Goal: Task Accomplishment & Management: Use online tool/utility

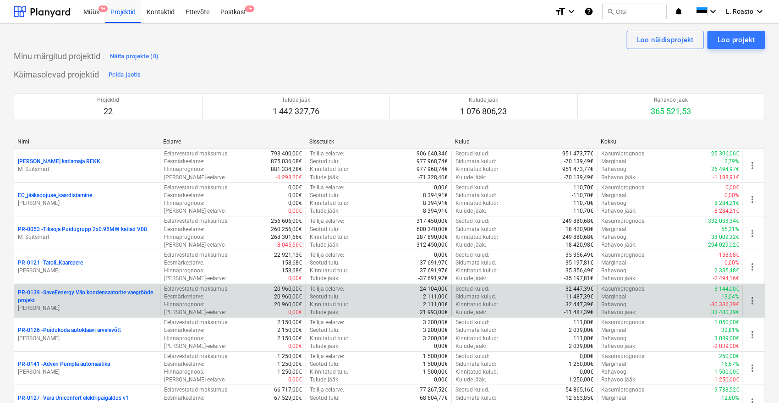
click at [103, 292] on p "PR-0139 - SaveEenergy Väo kondensaatorite vaegtööde projekt" at bounding box center [87, 297] width 138 height 16
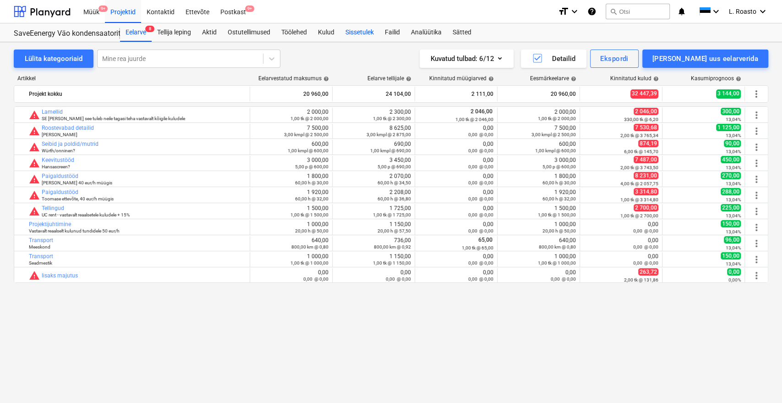
click at [368, 24] on div "Sissetulek" at bounding box center [359, 32] width 39 height 18
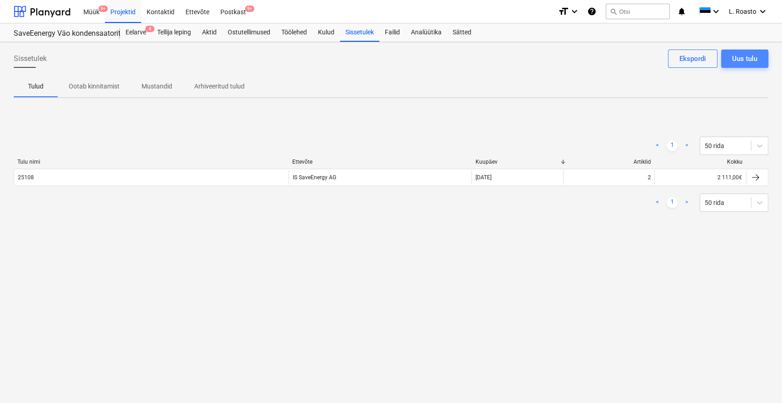
click at [757, 59] on div "Uus tulu" at bounding box center [744, 59] width 25 height 12
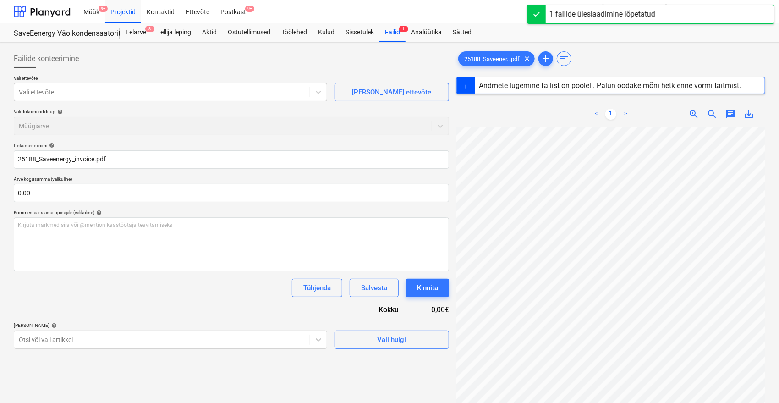
type input "25188"
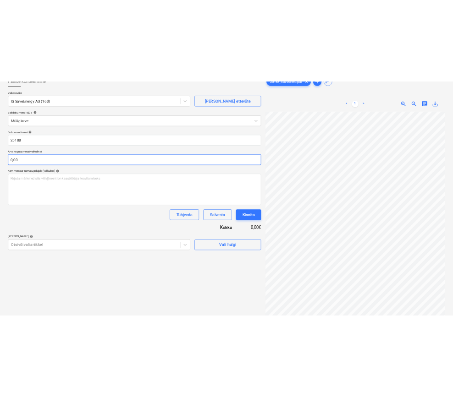
scroll to position [92, 0]
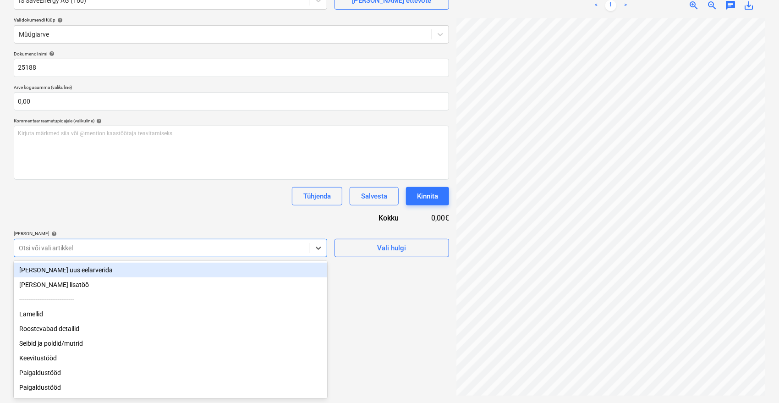
click at [85, 247] on div at bounding box center [162, 247] width 286 height 9
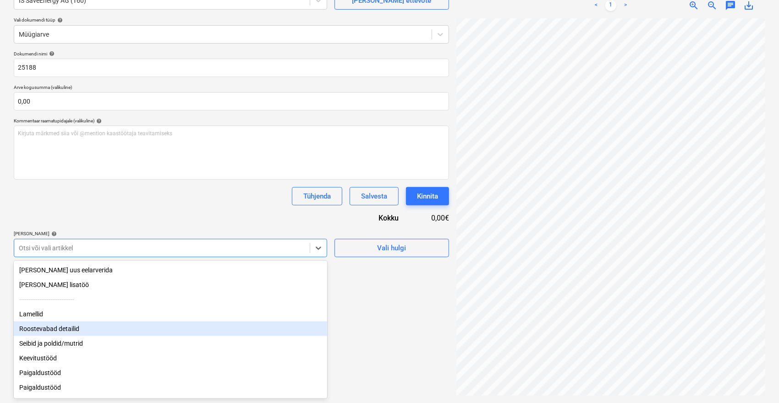
click at [59, 327] on div "Roostevabad detailid" at bounding box center [170, 328] width 313 height 15
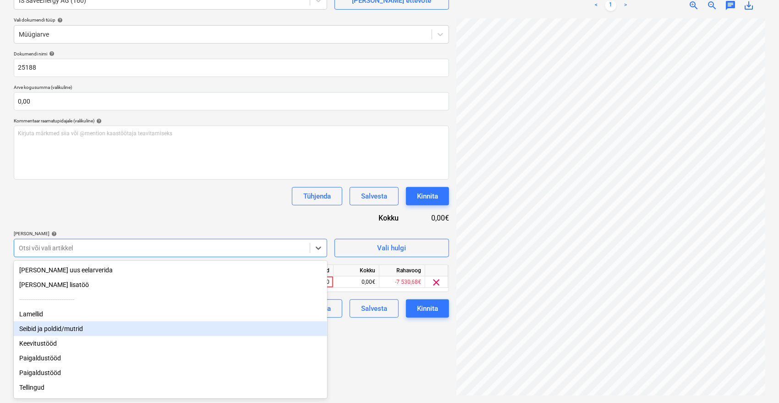
click at [58, 329] on div "Seibid ja poldid/mutrid" at bounding box center [170, 328] width 313 height 15
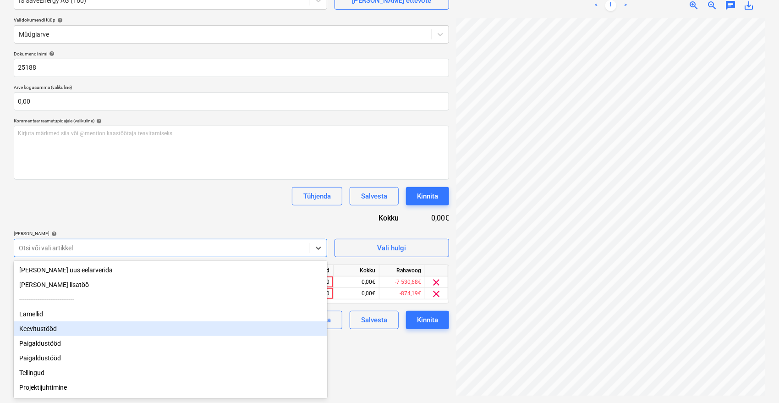
click at [58, 329] on div "Keevitustööd" at bounding box center [170, 328] width 313 height 15
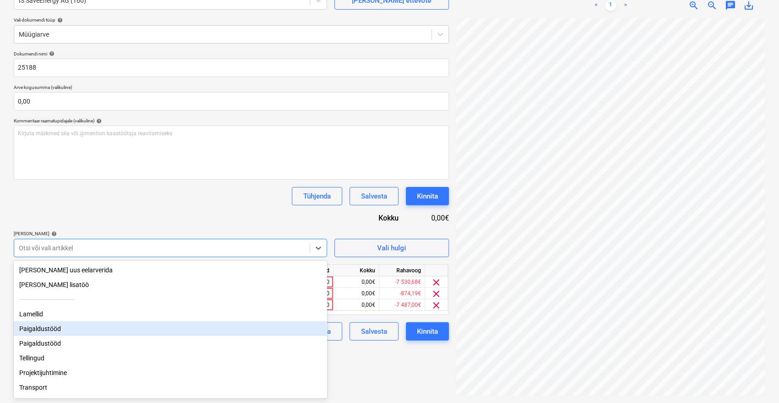
click at [56, 330] on div "Paigaldustööd" at bounding box center [170, 328] width 313 height 15
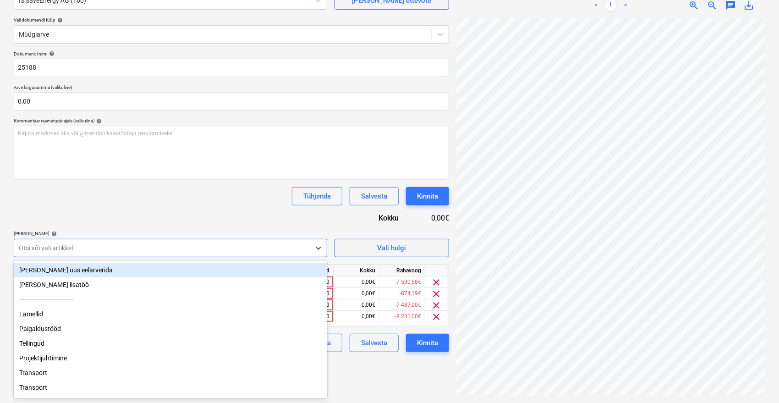
click at [56, 330] on div "Paigaldustööd" at bounding box center [170, 328] width 313 height 15
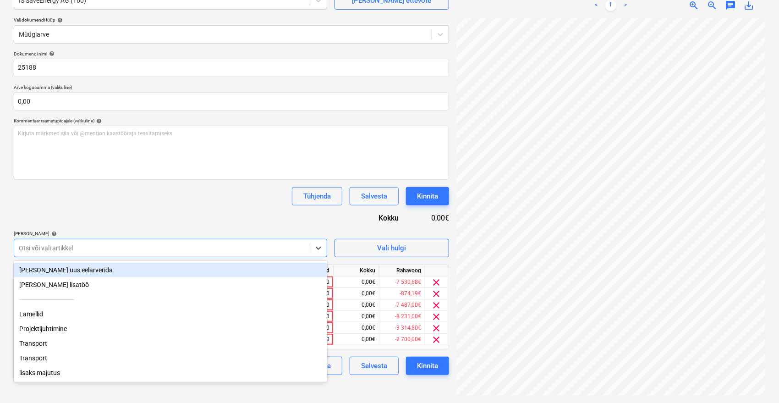
click at [56, 330] on div "Projektijuhtimine" at bounding box center [170, 328] width 313 height 15
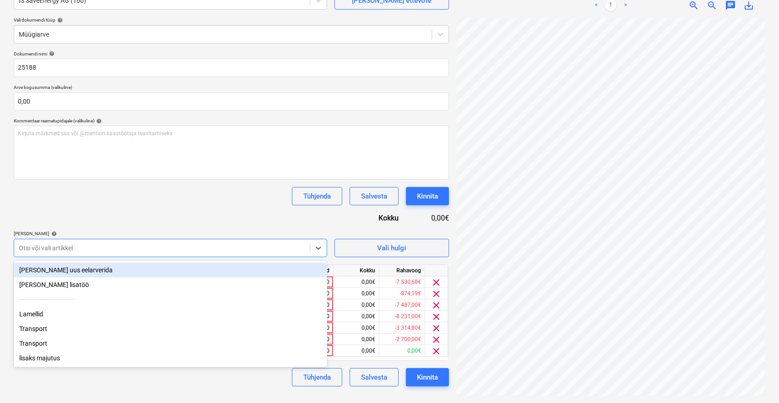
click at [56, 330] on div "Transport" at bounding box center [170, 328] width 313 height 15
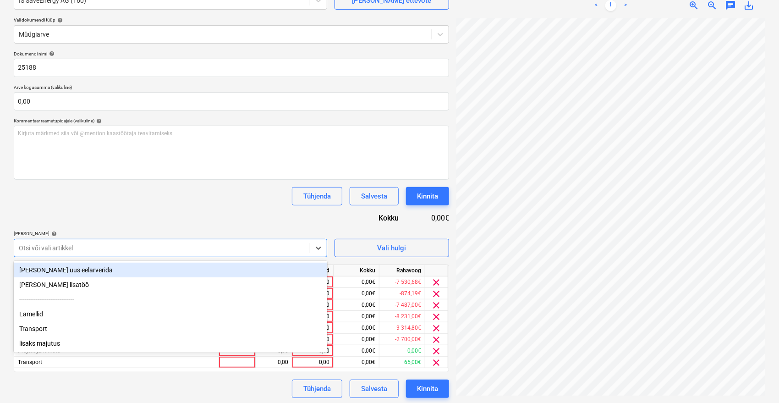
click at [56, 330] on div "Transport" at bounding box center [170, 328] width 313 height 15
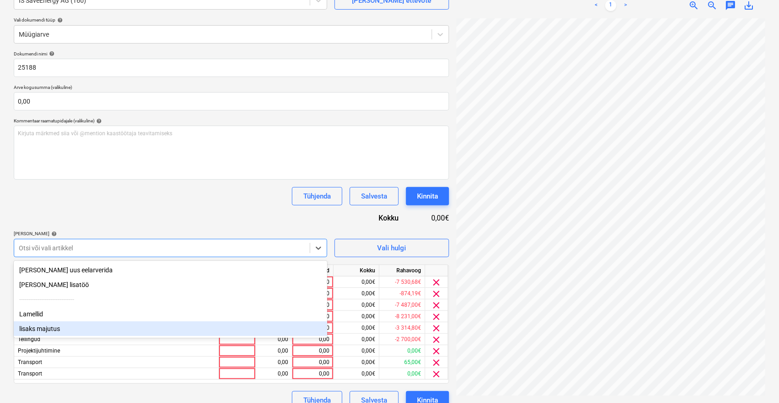
click at [54, 331] on div "lisaks majutus" at bounding box center [170, 328] width 313 height 15
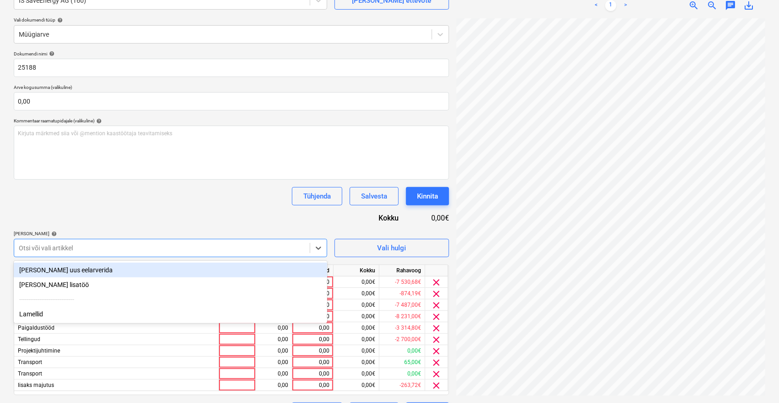
click at [180, 211] on div "Dokumendi nimi help 25188 Arve kogusumma (valikuline) 0,00 Kommentaar raamatupi…" at bounding box center [231, 236] width 435 height 370
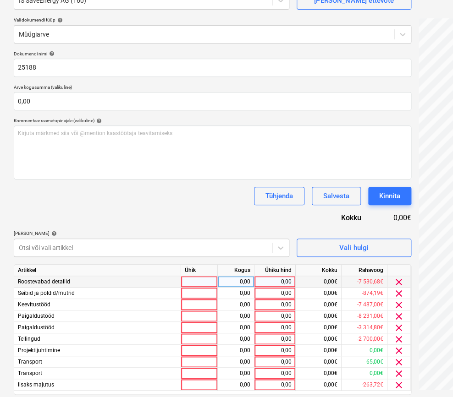
click at [286, 283] on div "0,00" at bounding box center [274, 281] width 33 height 11
type input "6870,68"
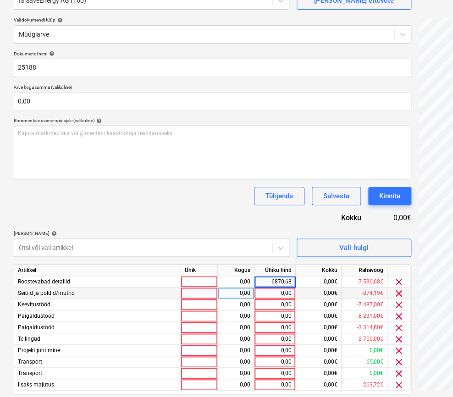
click at [281, 288] on div "0,00" at bounding box center [274, 293] width 33 height 11
type input "874,19"
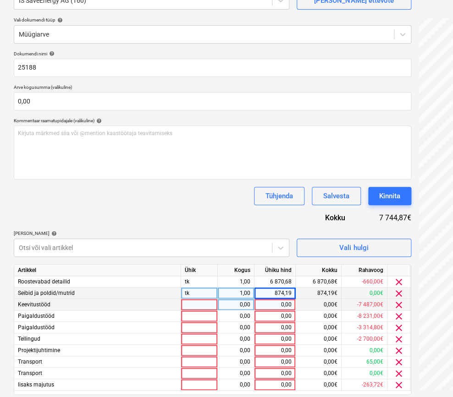
click at [269, 303] on div "0,00" at bounding box center [274, 304] width 33 height 11
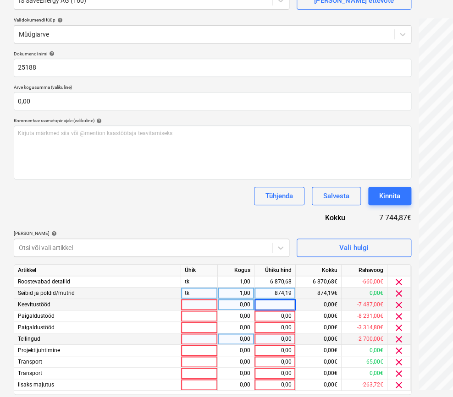
click at [281, 336] on div "0,00" at bounding box center [274, 339] width 33 height 11
type input "2700"
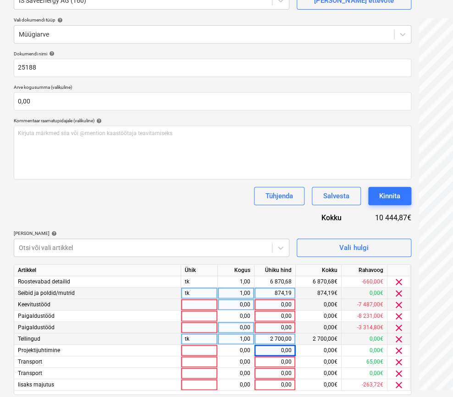
click at [271, 326] on div "0,00" at bounding box center [274, 327] width 33 height 11
type input "3314,80"
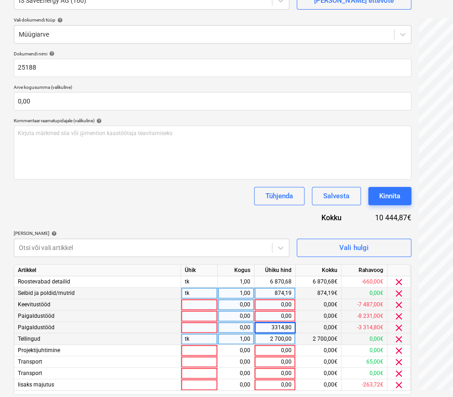
click at [278, 320] on div "0,00" at bounding box center [274, 316] width 33 height 11
click at [275, 314] on div "0,00" at bounding box center [274, 316] width 33 height 11
type input "5954"
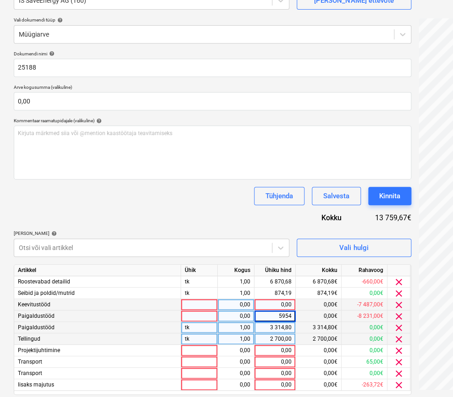
click at [280, 311] on input "5954" at bounding box center [274, 316] width 41 height 11
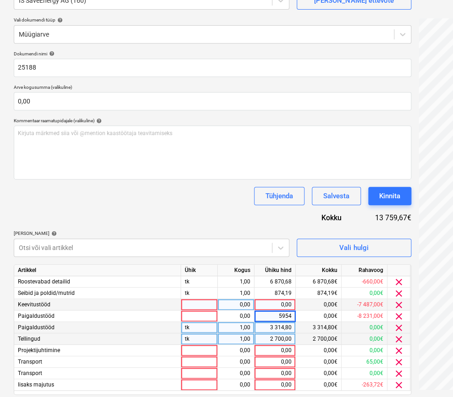
click at [278, 305] on div "0,00" at bounding box center [274, 304] width 33 height 11
click at [284, 307] on div "0,00" at bounding box center [274, 304] width 33 height 11
type input "7487"
click at [187, 193] on div "Tühjenda Salvesta Kinnita" at bounding box center [212, 196] width 397 height 18
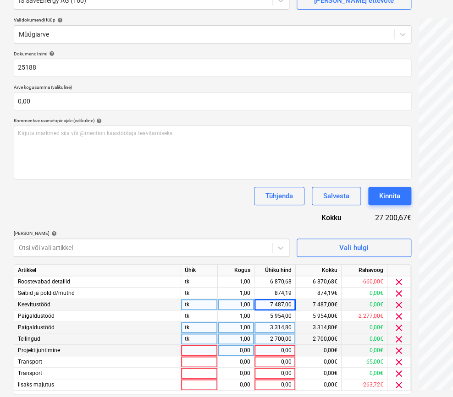
click at [278, 348] on div "0,00" at bounding box center [274, 350] width 33 height 11
click at [283, 353] on div "0,00" at bounding box center [274, 350] width 33 height 11
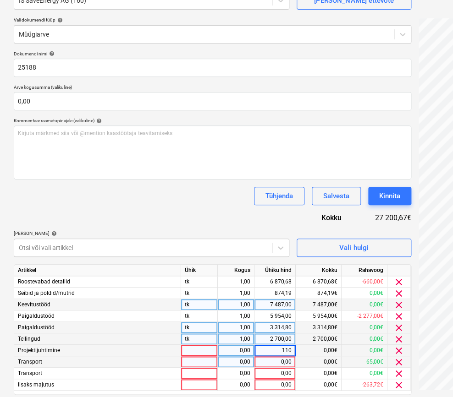
type input "1100"
click at [273, 357] on div "0,00" at bounding box center [274, 362] width 33 height 11
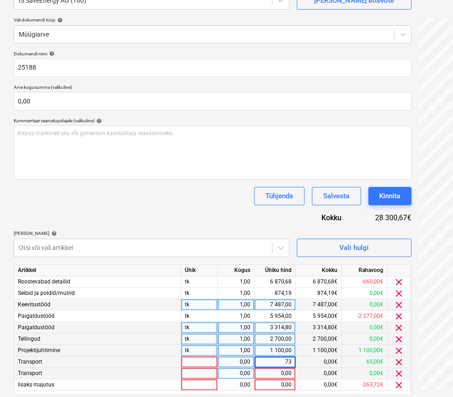
type input "735"
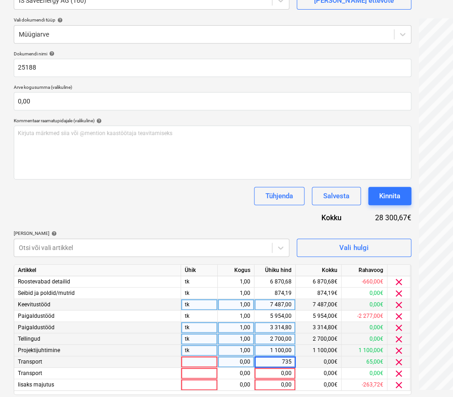
click at [180, 214] on div "Dokumendi nimi help 25188 Arve kogusumma (valikuline) 0,00 Kommentaar raamatupi…" at bounding box center [212, 236] width 397 height 370
click at [285, 380] on div "0,00" at bounding box center [274, 384] width 33 height 11
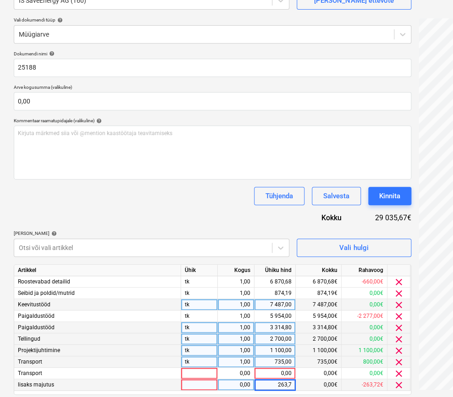
type input "263,72"
click at [280, 280] on div "6 870,68" at bounding box center [274, 281] width 33 height 11
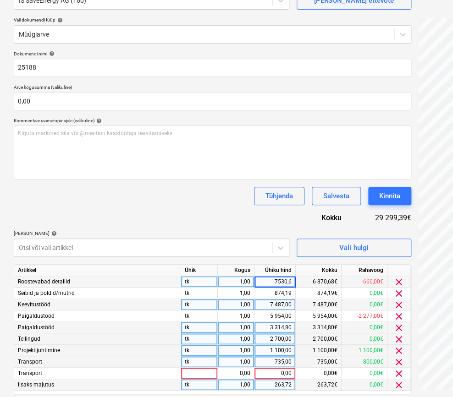
type input "7530,68"
click at [226, 211] on div "Dokumendi nimi help 25188 Arve kogusumma (valikuline) 0,00 Kommentaar raamatupi…" at bounding box center [212, 236] width 397 height 370
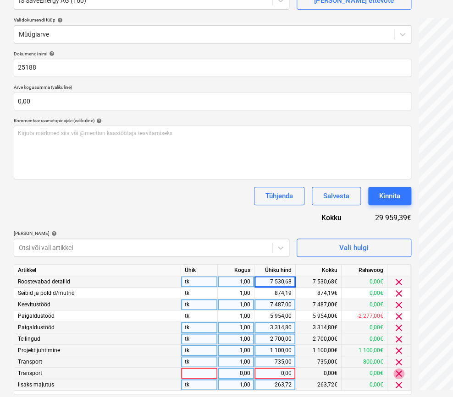
click at [397, 374] on span "clear" at bounding box center [398, 373] width 11 height 11
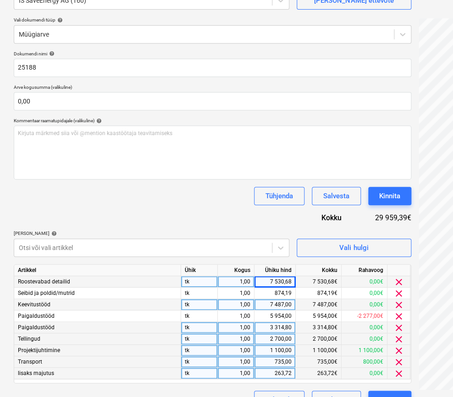
click at [230, 225] on div "Dokumendi nimi help 25188 Arve kogusumma (valikuline) 0,00 Kommentaar raamatupi…" at bounding box center [212, 230] width 397 height 358
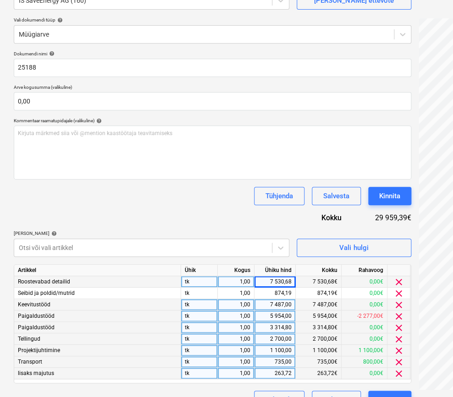
click at [284, 316] on div "5 954,00" at bounding box center [274, 316] width 33 height 11
type input "8231"
click at [231, 190] on div "Tühjenda Salvesta Kinnita" at bounding box center [212, 196] width 397 height 18
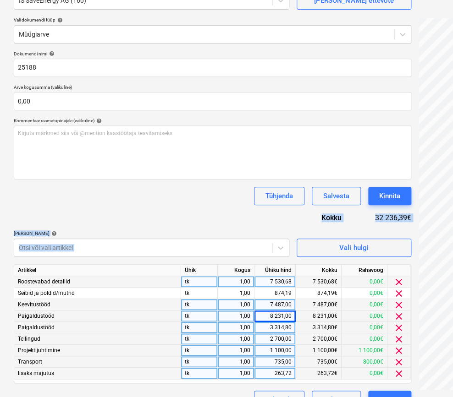
drag, startPoint x: 358, startPoint y: 228, endPoint x: 267, endPoint y: 215, distance: 92.1
click at [267, 215] on div "Dokumendi nimi help 25188 Arve kogusumma (valikuline) 0,00 Kommentaar raamatupi…" at bounding box center [212, 230] width 397 height 358
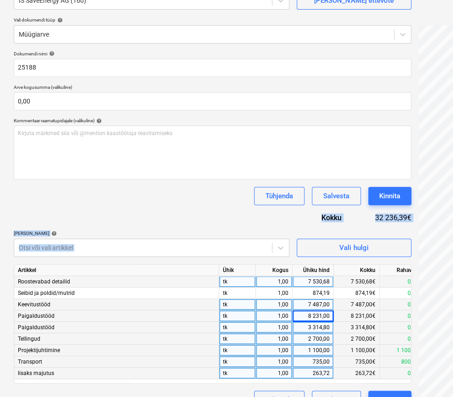
click at [239, 223] on div "Dokumendi nimi help 25188 Arve kogusumma (valikuline) 0,00 Kommentaar raamatupi…" at bounding box center [212, 230] width 397 height 358
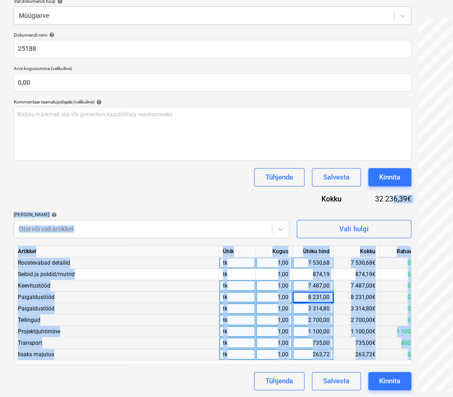
scroll to position [110, 174]
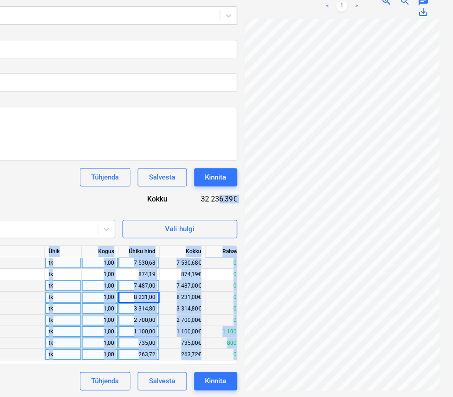
drag, startPoint x: 393, startPoint y: 199, endPoint x: 513, endPoint y: 201, distance: 120.6
click at [279, 201] on html "Müük 9+ Projektid Kontaktid Ettevõte Postkast 9+ format_size keyboard_arrow_dow…" at bounding box center [52, 88] width 453 height 397
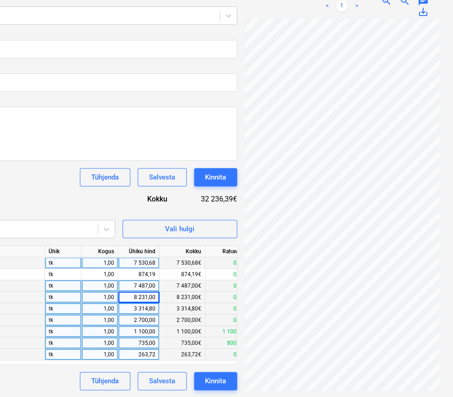
drag, startPoint x: 323, startPoint y: 390, endPoint x: 416, endPoint y: 386, distance: 93.1
click at [426, 386] on div "25188_Saveener...pdf clear add sort < 1 > zoom_in zoom_out chat 0 save_alt" at bounding box center [342, 164] width 202 height 459
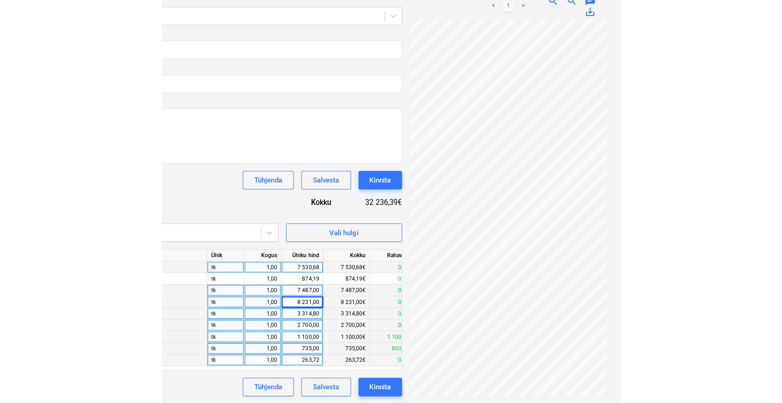
scroll to position [105, 0]
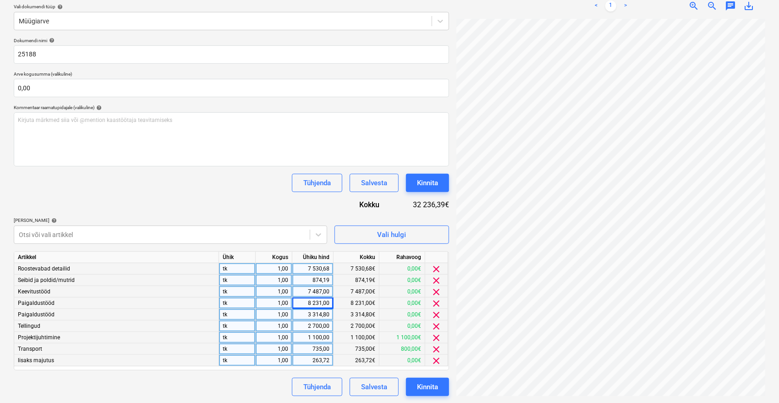
click at [324, 276] on div "874,19" at bounding box center [312, 280] width 33 height 11
type input "1324,19"
click at [257, 192] on div "Tühjenda Salvesta Kinnita" at bounding box center [231, 183] width 435 height 18
click at [433, 384] on div "Kinnita" at bounding box center [427, 387] width 21 height 12
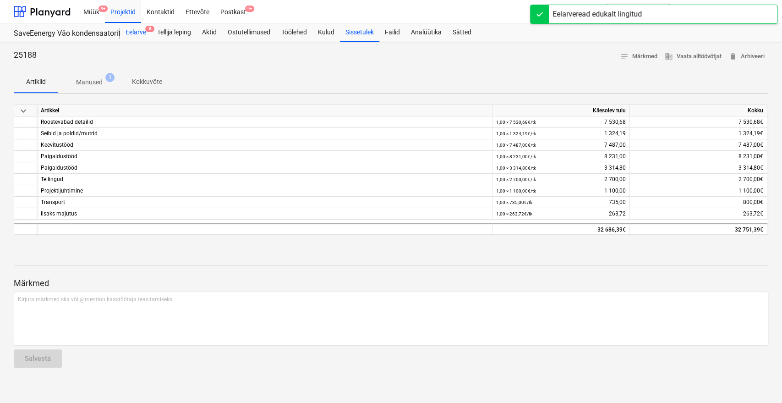
click at [137, 33] on div "Eelarve 8" at bounding box center [136, 32] width 32 height 18
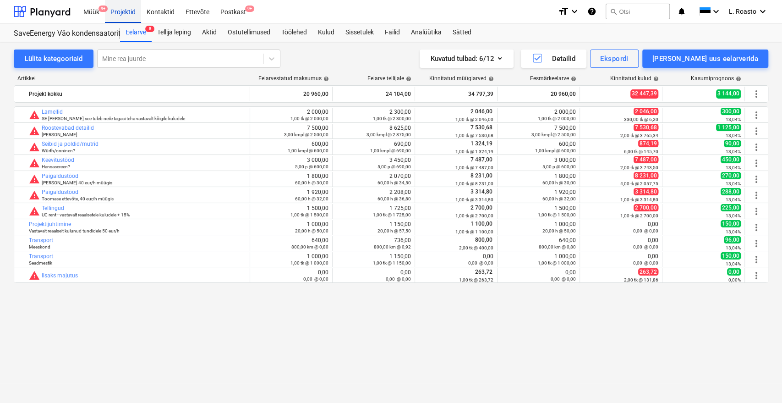
click at [132, 15] on div "Projektid" at bounding box center [123, 11] width 36 height 23
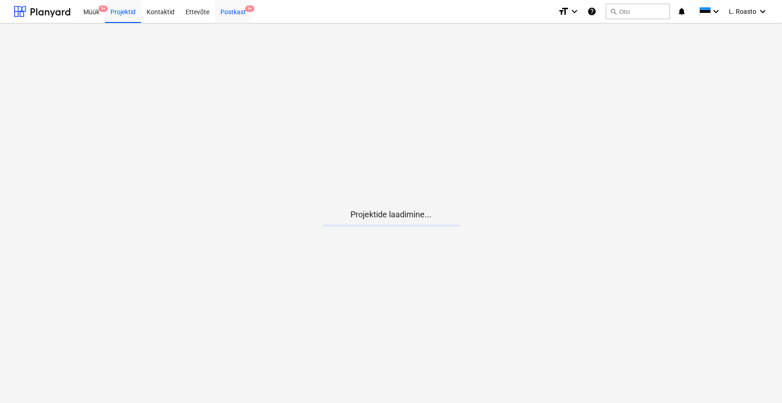
click at [233, 16] on div "Postkast 9+" at bounding box center [233, 11] width 37 height 23
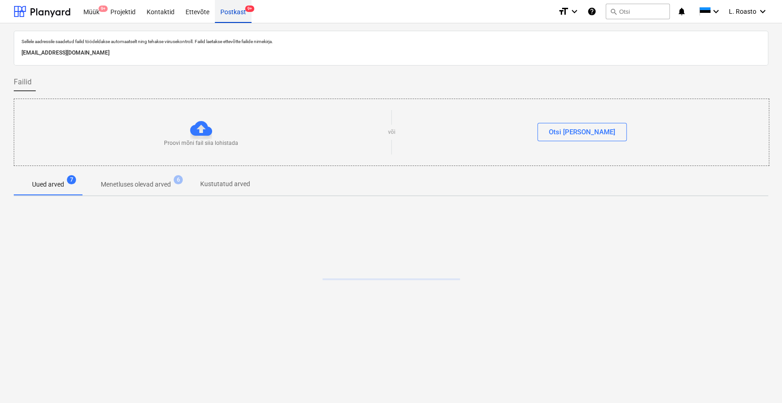
click at [234, 11] on div "Postkast 9+" at bounding box center [233, 11] width 37 height 23
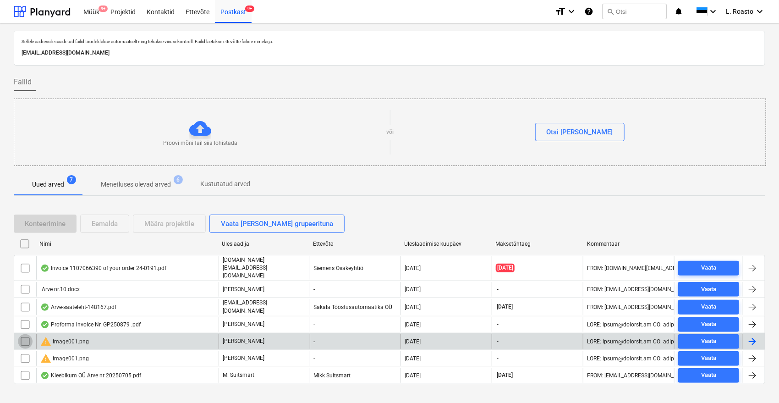
click at [25, 334] on input "checkbox" at bounding box center [25, 341] width 15 height 15
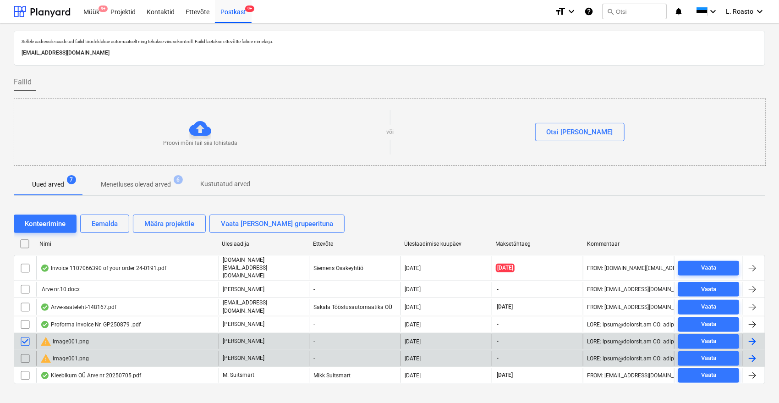
click at [26, 351] on input "checkbox" at bounding box center [25, 358] width 15 height 15
click at [109, 224] on div "Eemalda" at bounding box center [105, 224] width 26 height 12
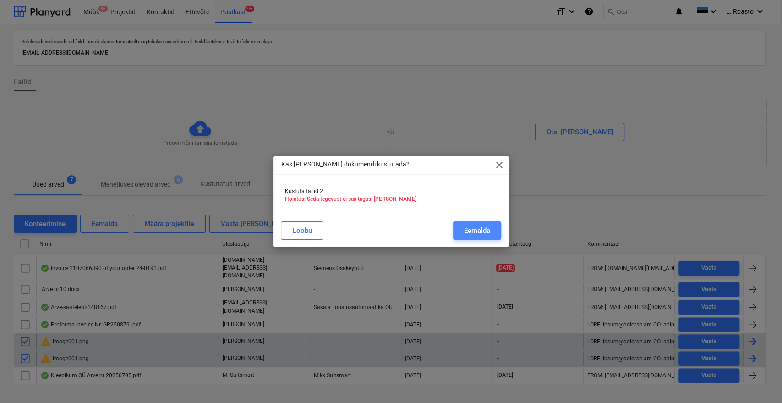
click at [492, 230] on button "Eemalda" at bounding box center [477, 230] width 48 height 18
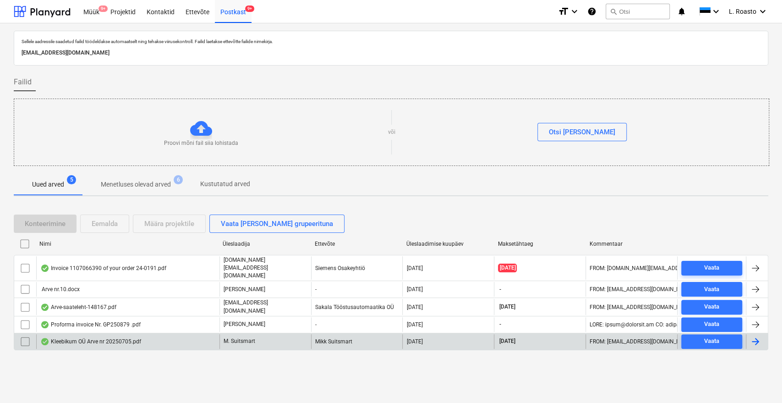
click at [0, 149] on div "Sellele aadressile saadetud failid töödeldakse automaatselt ning tehakse viirus…" at bounding box center [391, 212] width 782 height 379
drag, startPoint x: 133, startPoint y: 12, endPoint x: 124, endPoint y: 3, distance: 13.3
click at [133, 12] on div "Projektid" at bounding box center [123, 11] width 36 height 23
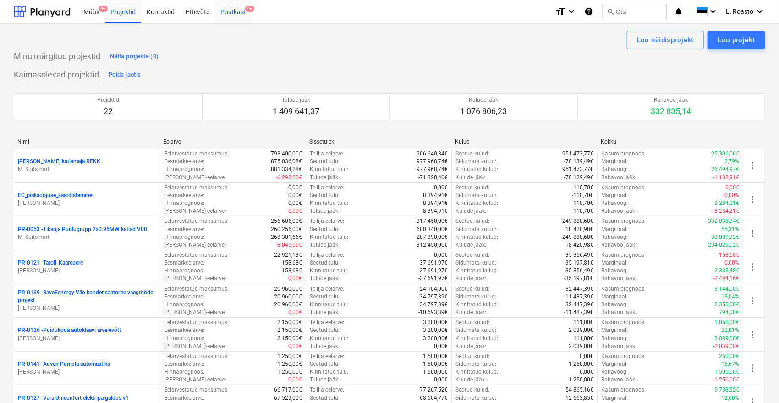
click at [237, 15] on div "Postkast 9+" at bounding box center [233, 11] width 37 height 23
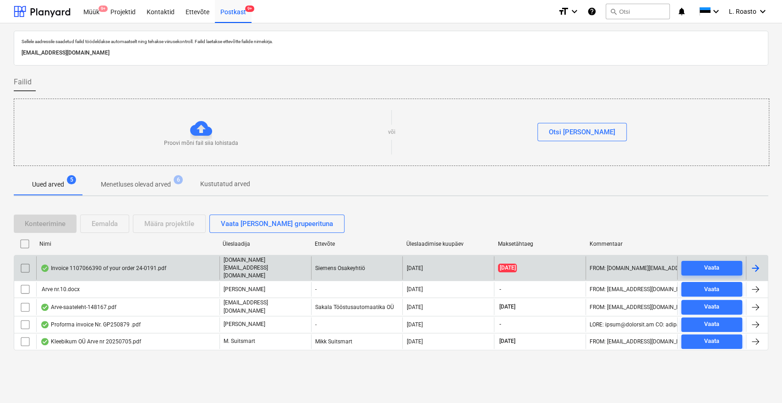
click at [146, 266] on div "Invoice 1107066390 of your order 24-0191.pdf" at bounding box center [103, 267] width 126 height 7
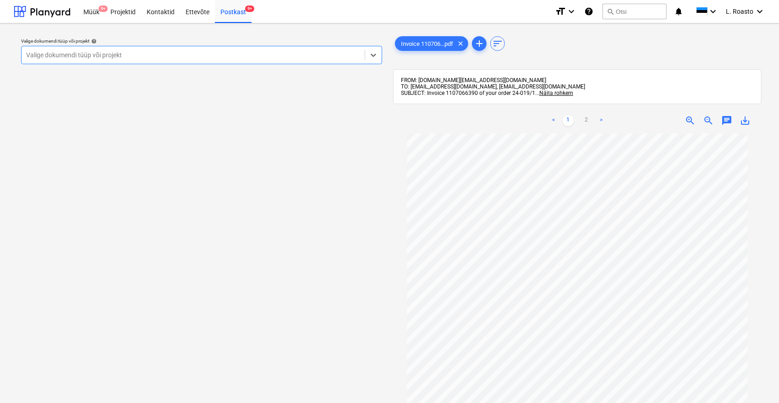
click at [121, 49] on div "Valige dokumendi tüüp või projekt" at bounding box center [193, 55] width 343 height 13
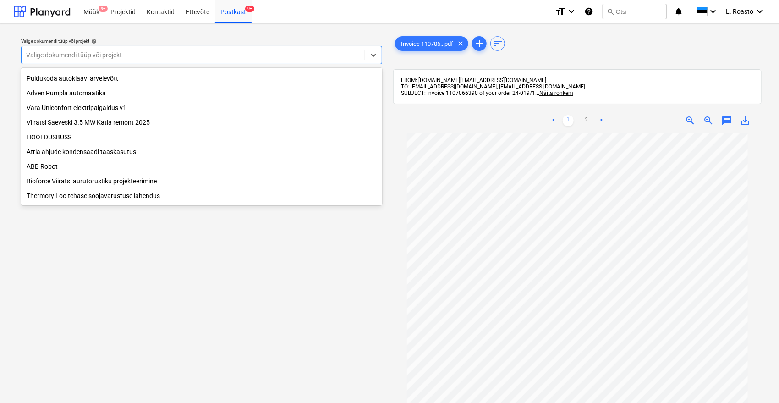
scroll to position [102, 0]
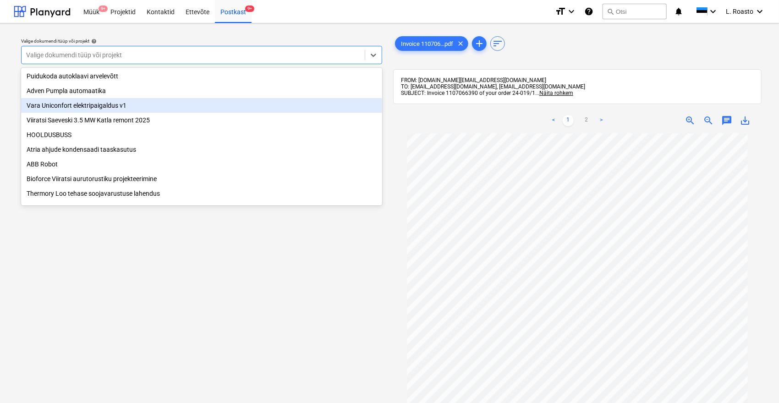
click at [118, 108] on div "Vara Uniconfort elektripaigaldus v1" at bounding box center [201, 105] width 361 height 15
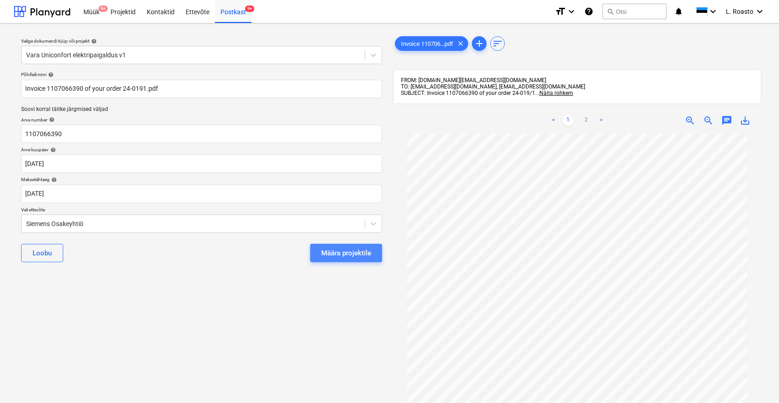
click at [331, 247] on div "Määra projektile" at bounding box center [346, 253] width 50 height 12
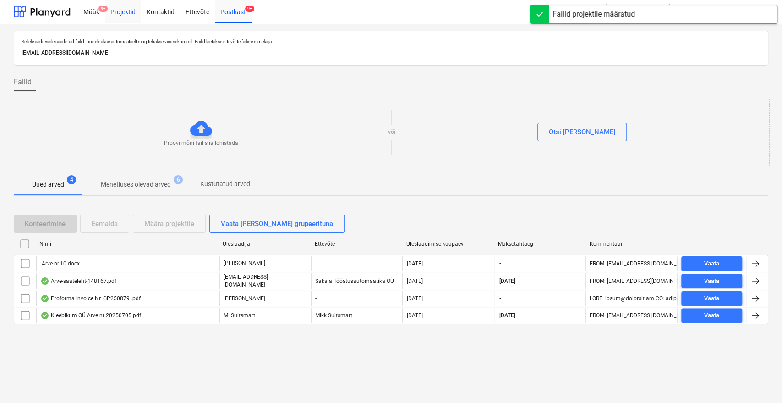
click at [126, 10] on div "Projektid" at bounding box center [123, 11] width 36 height 23
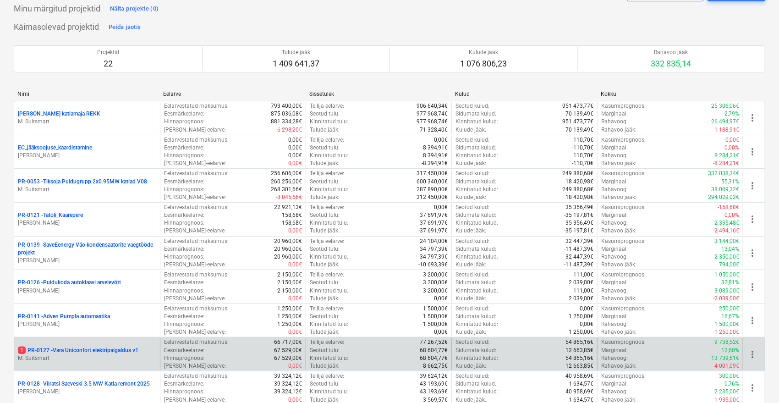
scroll to position [102, 0]
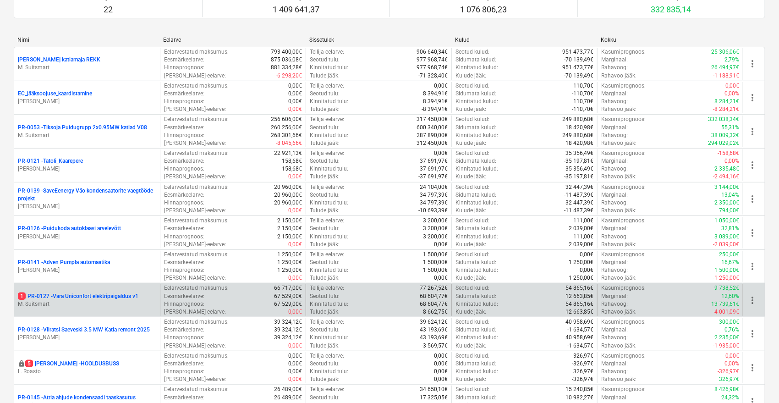
click at [100, 297] on p "1 PR-0127 - Vara Uniconfort elektripaigaldus v1" at bounding box center [78, 296] width 121 height 8
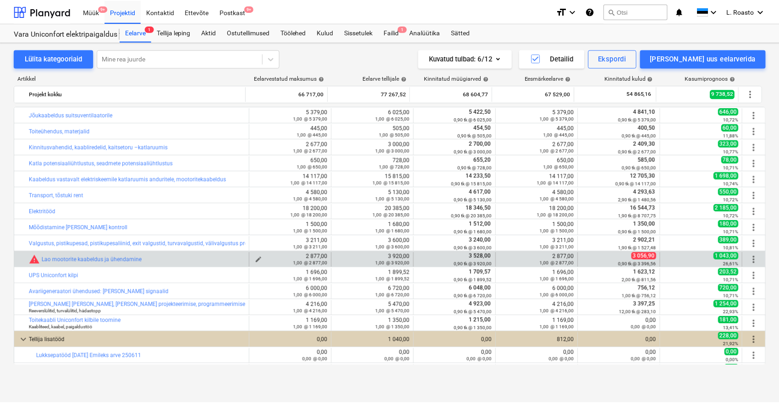
scroll to position [142, 0]
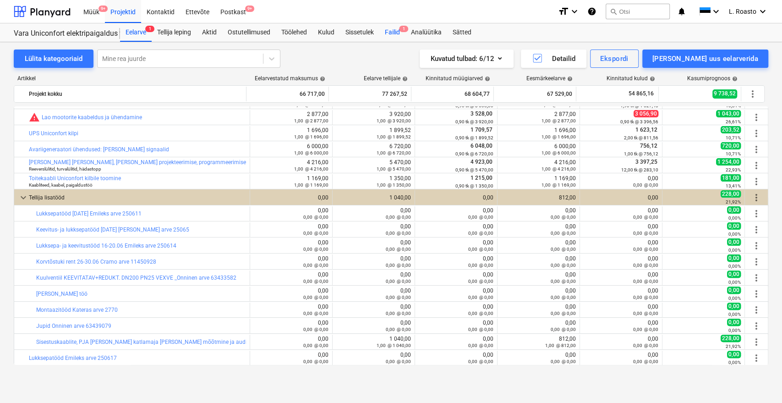
click at [398, 29] on div "Failid 1" at bounding box center [392, 32] width 26 height 18
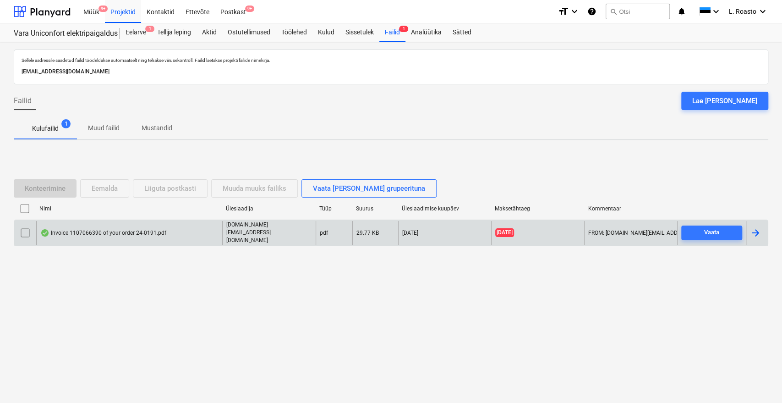
click at [758, 234] on div at bounding box center [755, 232] width 11 height 11
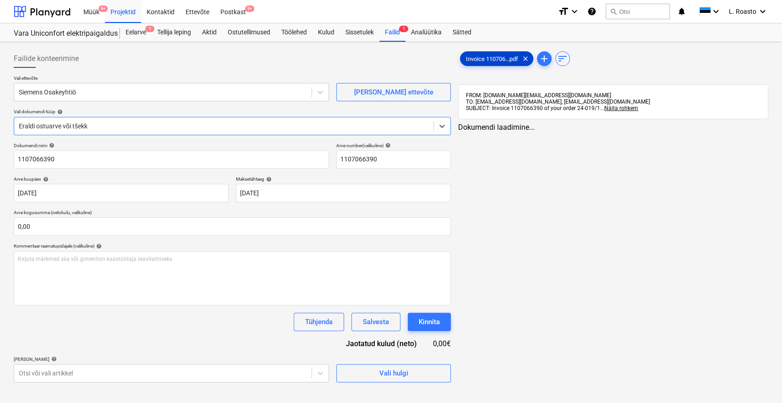
click at [483, 56] on span "Invoice 110706...pdf" at bounding box center [492, 58] width 63 height 7
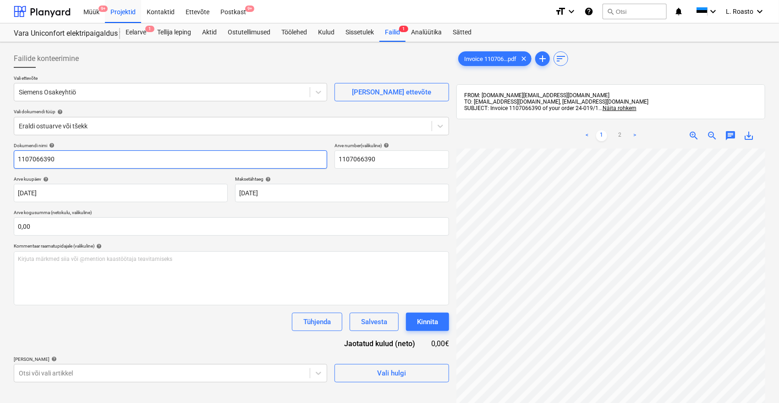
click at [16, 159] on input "1107066390" at bounding box center [170, 159] width 313 height 18
type input "siemens arve 1107066390"
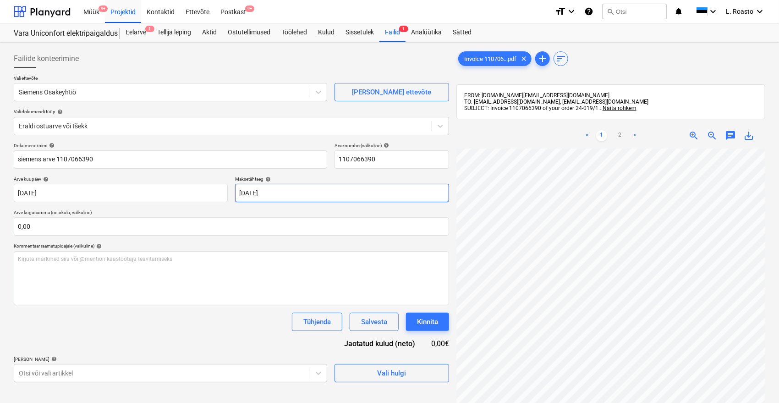
click at [262, 192] on body "Müük 9+ Projektid Kontaktid Ettevõte Postkast 9+ format_size keyboard_arrow_dow…" at bounding box center [389, 201] width 779 height 403
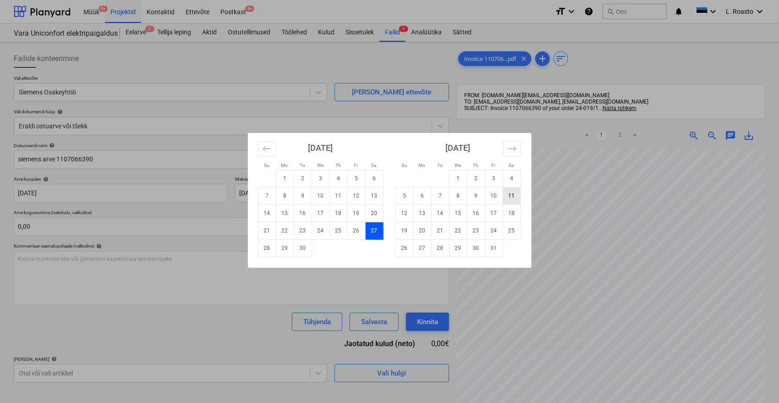
click at [508, 201] on td "11" at bounding box center [512, 195] width 18 height 17
type input "[DATE]"
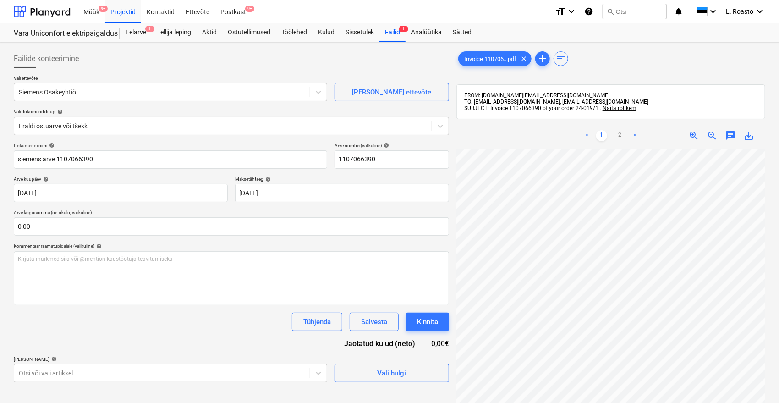
click at [133, 340] on div "Dokumendi nimi help siemens arve 1107066390 Arve number (valikuline) help 11070…" at bounding box center [231, 263] width 435 height 240
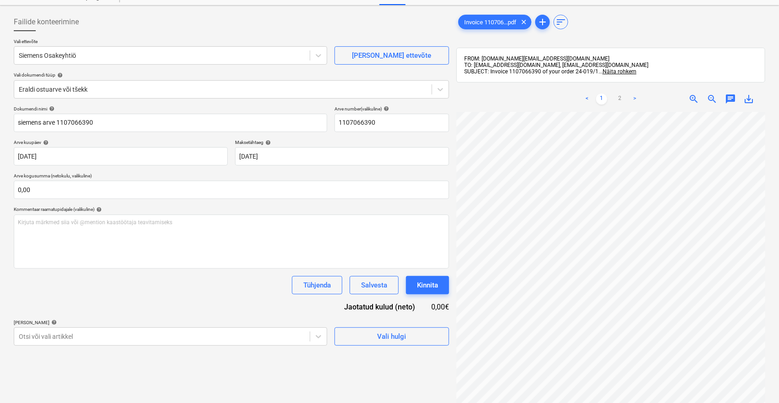
scroll to position [102, 0]
